Goal: Navigation & Orientation: Find specific page/section

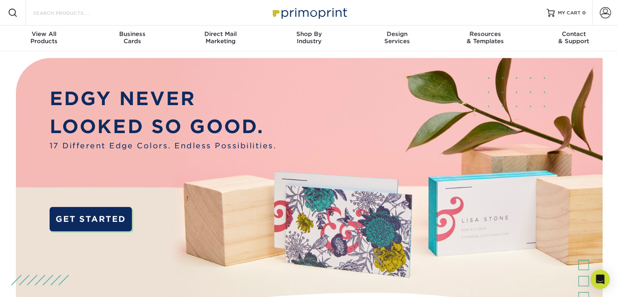
click at [74, 14] on input "Search Products" at bounding box center [71, 13] width 78 height 10
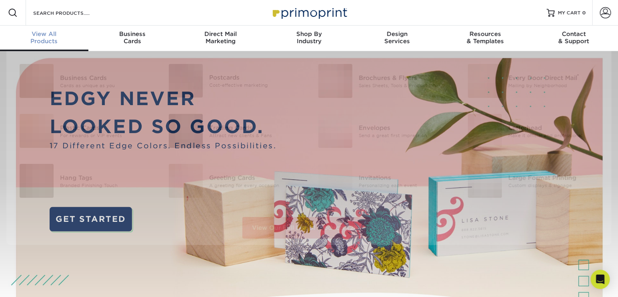
click at [50, 34] on span "View All" at bounding box center [44, 33] width 88 height 7
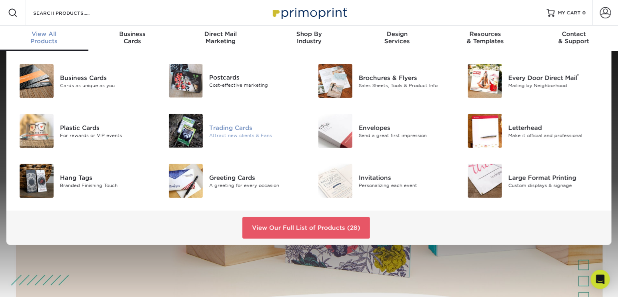
scroll to position [36, 0]
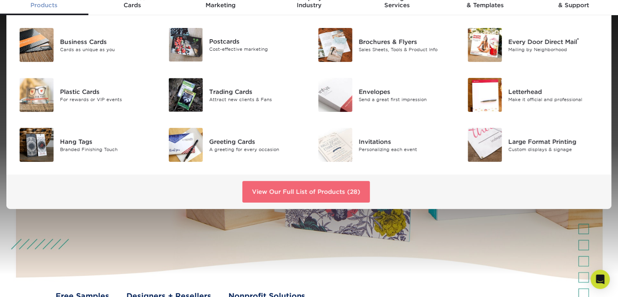
click at [294, 193] on link "View Our Full List of Products (28)" at bounding box center [306, 192] width 128 height 22
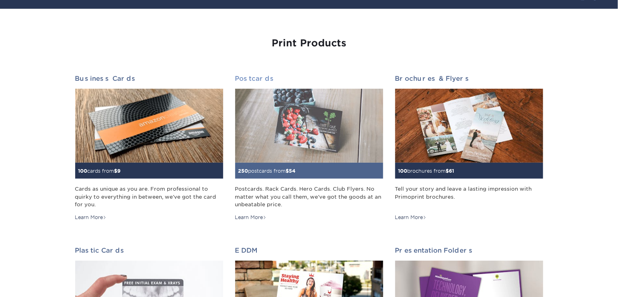
scroll to position [72, 0]
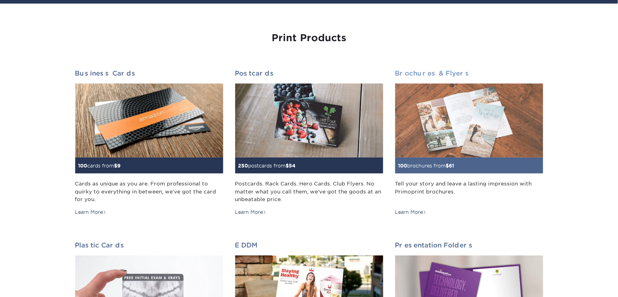
click at [485, 134] on img at bounding box center [469, 121] width 148 height 74
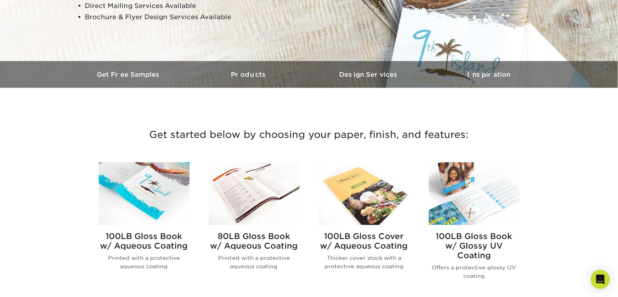
scroll to position [72, 0]
